Goal: Check status: Check status

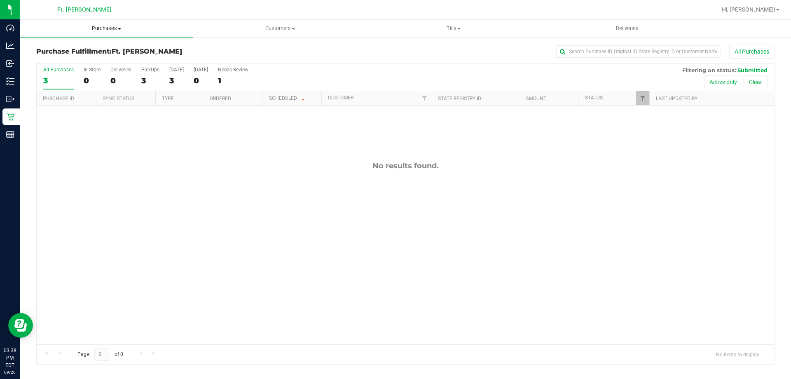
click at [92, 25] on span "Purchases" at bounding box center [106, 28] width 173 height 7
click at [76, 67] on span "All purchases" at bounding box center [49, 69] width 59 height 7
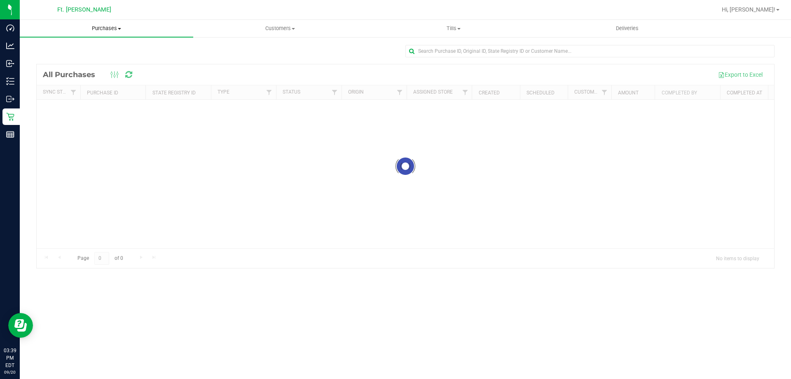
click at [115, 26] on span "Purchases" at bounding box center [106, 28] width 173 height 7
click at [84, 64] on li "Fulfillment" at bounding box center [106, 60] width 173 height 10
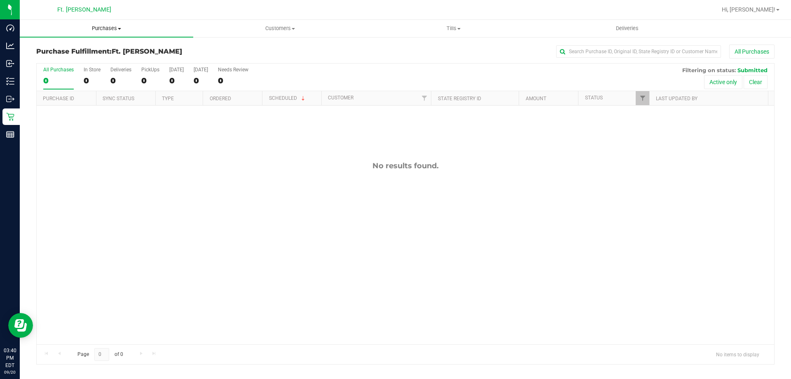
click at [102, 26] on span "Purchases" at bounding box center [106, 28] width 173 height 7
click at [90, 59] on li "Fulfillment" at bounding box center [106, 60] width 173 height 10
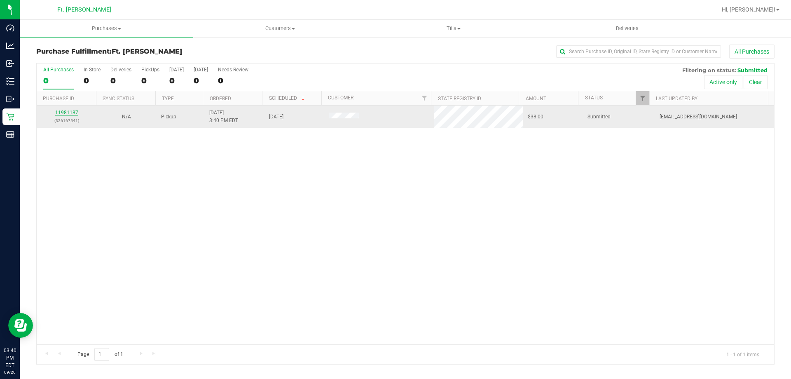
click at [68, 111] on link "11981187" at bounding box center [66, 113] width 23 height 6
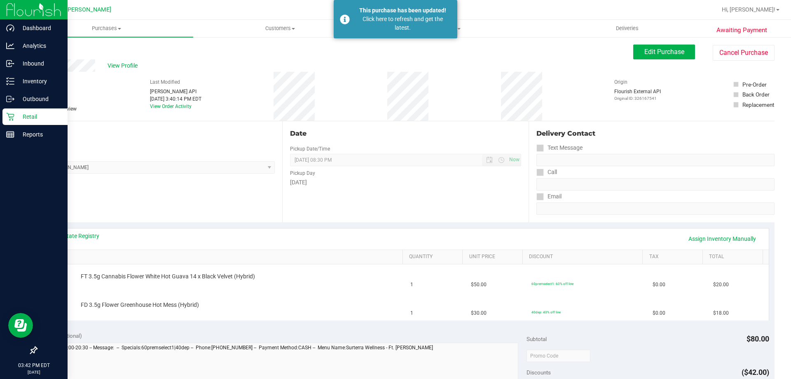
click at [22, 117] on p "Retail" at bounding box center [38, 117] width 49 height 10
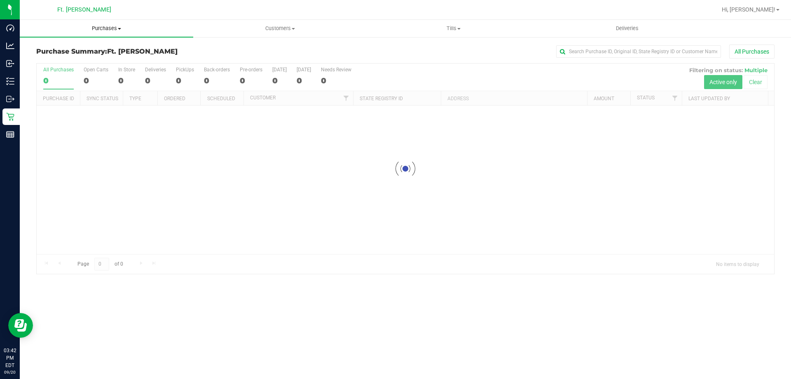
click at [121, 30] on span "Purchases" at bounding box center [106, 28] width 173 height 7
click at [119, 55] on li "Fulfillment" at bounding box center [106, 60] width 173 height 10
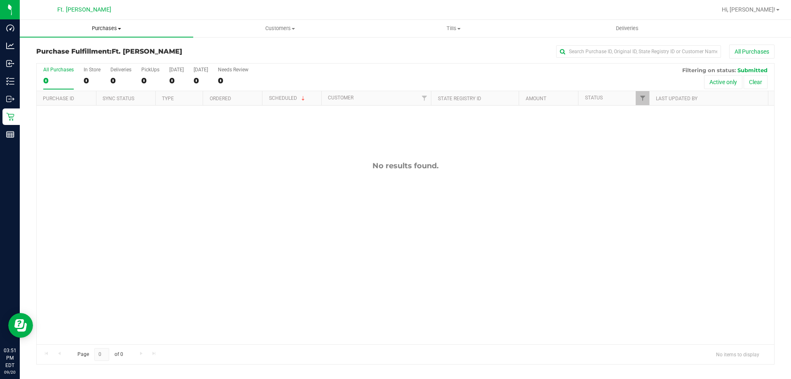
click at [147, 30] on span "Purchases" at bounding box center [106, 28] width 173 height 7
click at [116, 57] on li "Fulfillment" at bounding box center [106, 60] width 173 height 10
